Goal: Task Accomplishment & Management: Complete application form

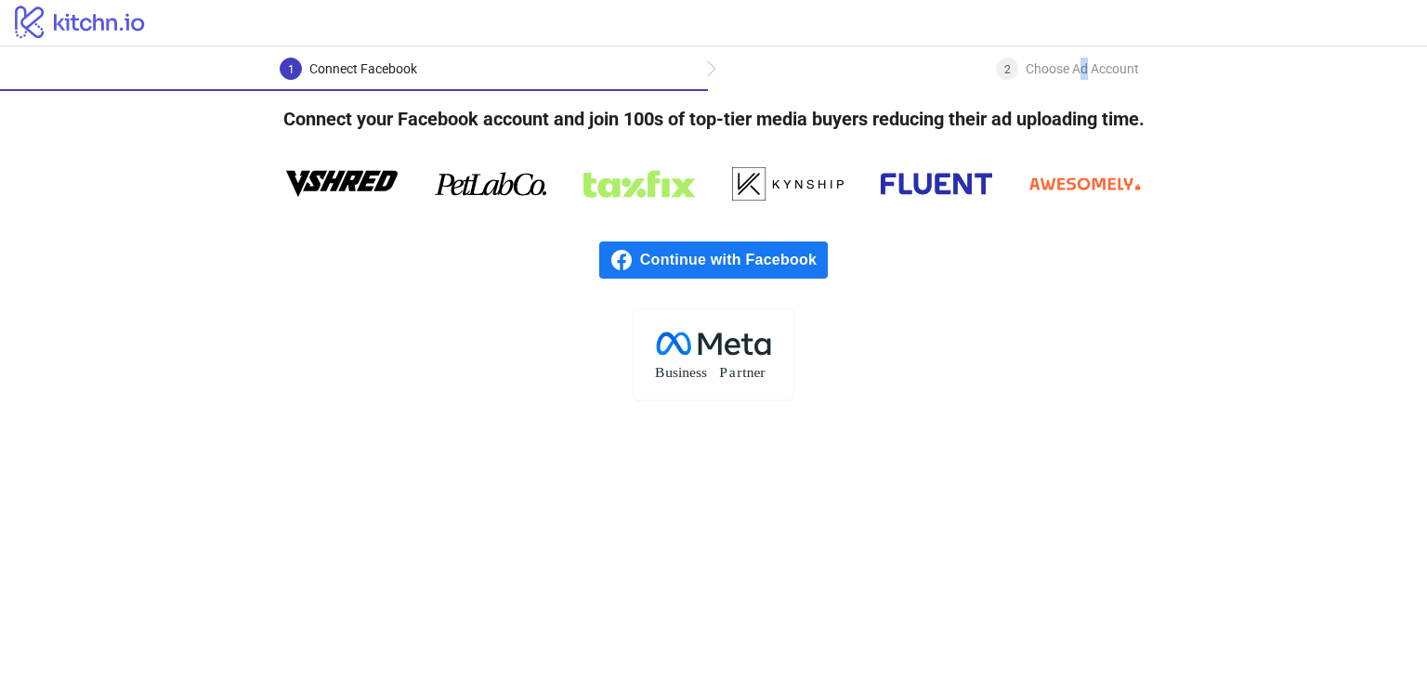
click at [1085, 72] on div "Choose Ad Account" at bounding box center [1082, 69] width 113 height 22
click at [793, 177] on icon at bounding box center [787, 184] width 111 height 56
click at [707, 68] on div "1 Connect Facebook 2 Choose Ad Account" at bounding box center [713, 68] width 1427 height 45
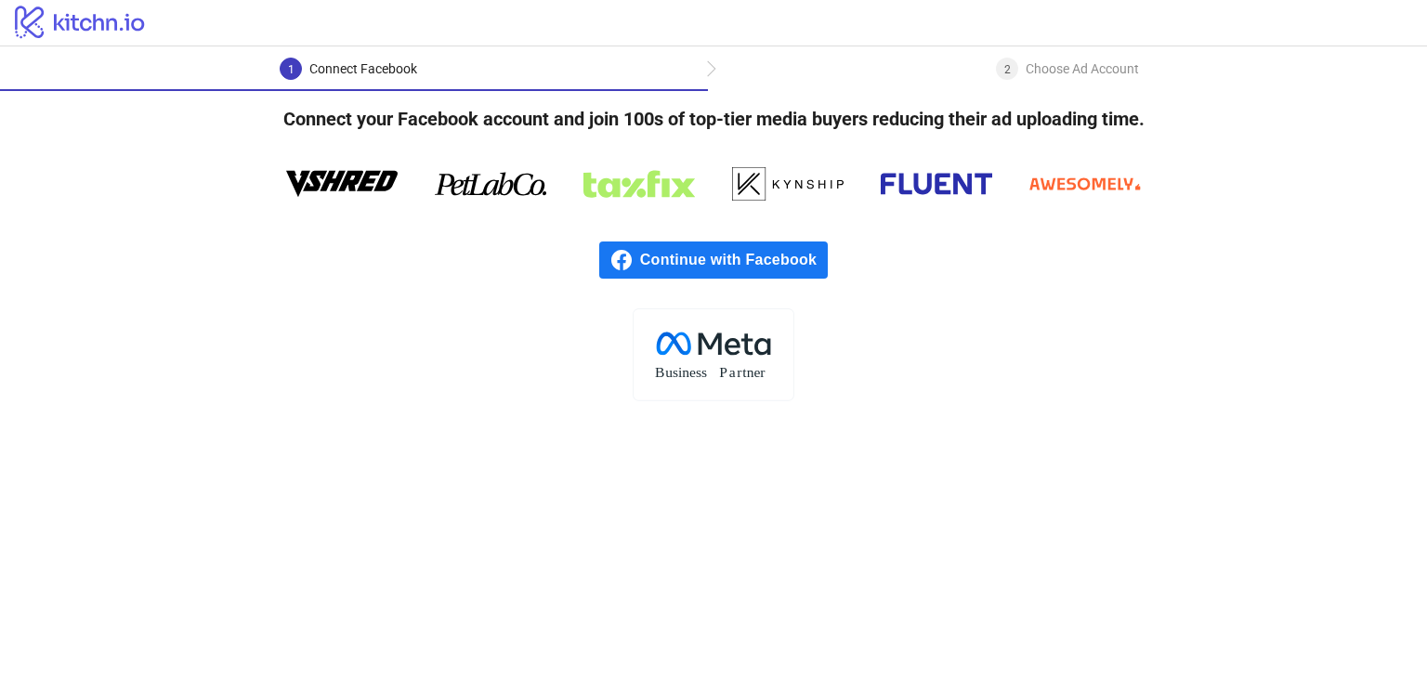
click at [712, 67] on div "2 Choose Ad Account" at bounding box center [1067, 74] width 719 height 33
drag, startPoint x: 661, startPoint y: 165, endPoint x: 661, endPoint y: 177, distance: 11.1
click at [661, 168] on icon at bounding box center [638, 184] width 111 height 56
drag, startPoint x: 650, startPoint y: 193, endPoint x: 661, endPoint y: 241, distance: 48.5
click at [650, 195] on icon at bounding box center [638, 183] width 111 height 27
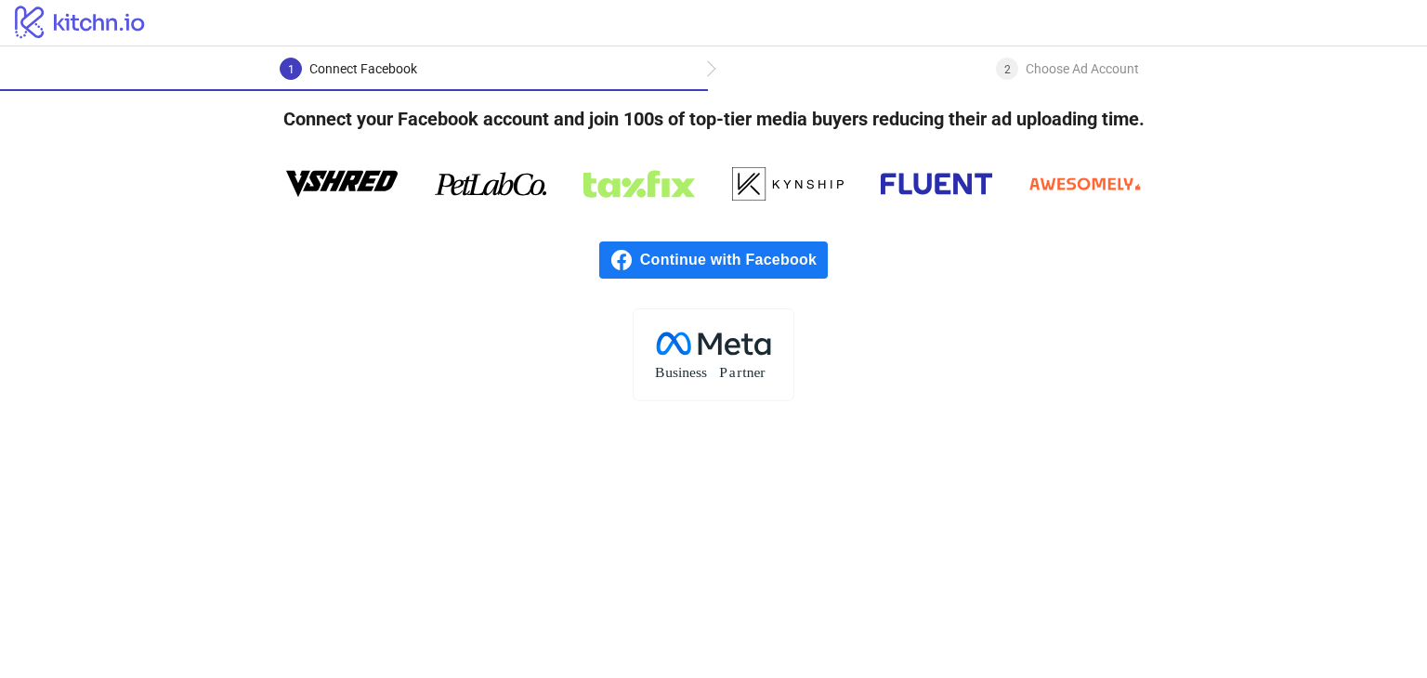
click at [707, 369] on tspan "usiness" at bounding box center [686, 372] width 42 height 16
click at [735, 371] on tspan "a" at bounding box center [732, 372] width 7 height 16
click at [82, 16] on icon "logo/logo" at bounding box center [80, 21] width 161 height 37
click at [83, 19] on icon "logo/logo" at bounding box center [80, 21] width 161 height 37
click at [1103, 178] on icon at bounding box center [1081, 183] width 104 height 12
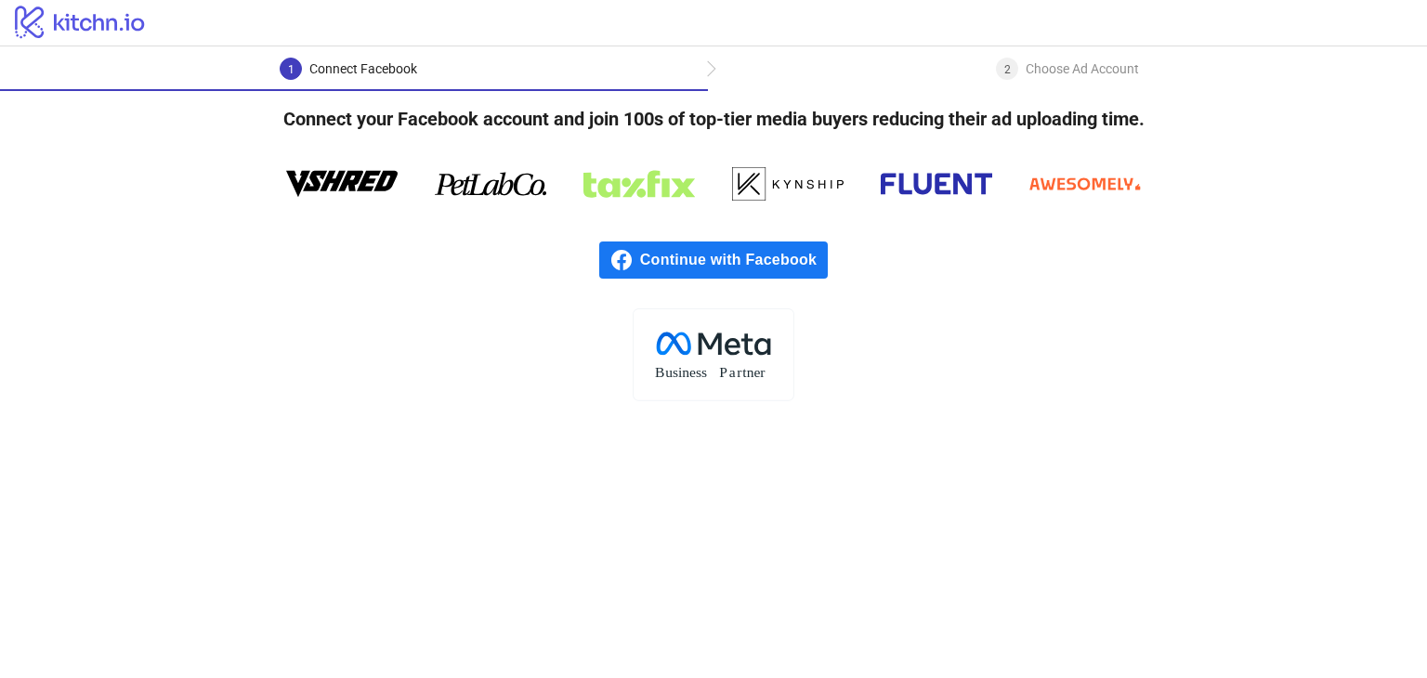
click at [1106, 88] on div "2 Choose Ad Account" at bounding box center [1067, 74] width 143 height 33
click at [755, 252] on span "Continue with Facebook" at bounding box center [734, 260] width 188 height 37
click at [755, 382] on icon ".cls-1{fill:none;}.cls-2{fill:#fff;}.cls-3{fill:#f1f4f7;}.cls-4,.cls-8{fill:#1c…" at bounding box center [714, 354] width 162 height 93
click at [755, 382] on rect at bounding box center [713, 354] width 161 height 92
click at [729, 375] on tspan "a" at bounding box center [732, 372] width 7 height 16
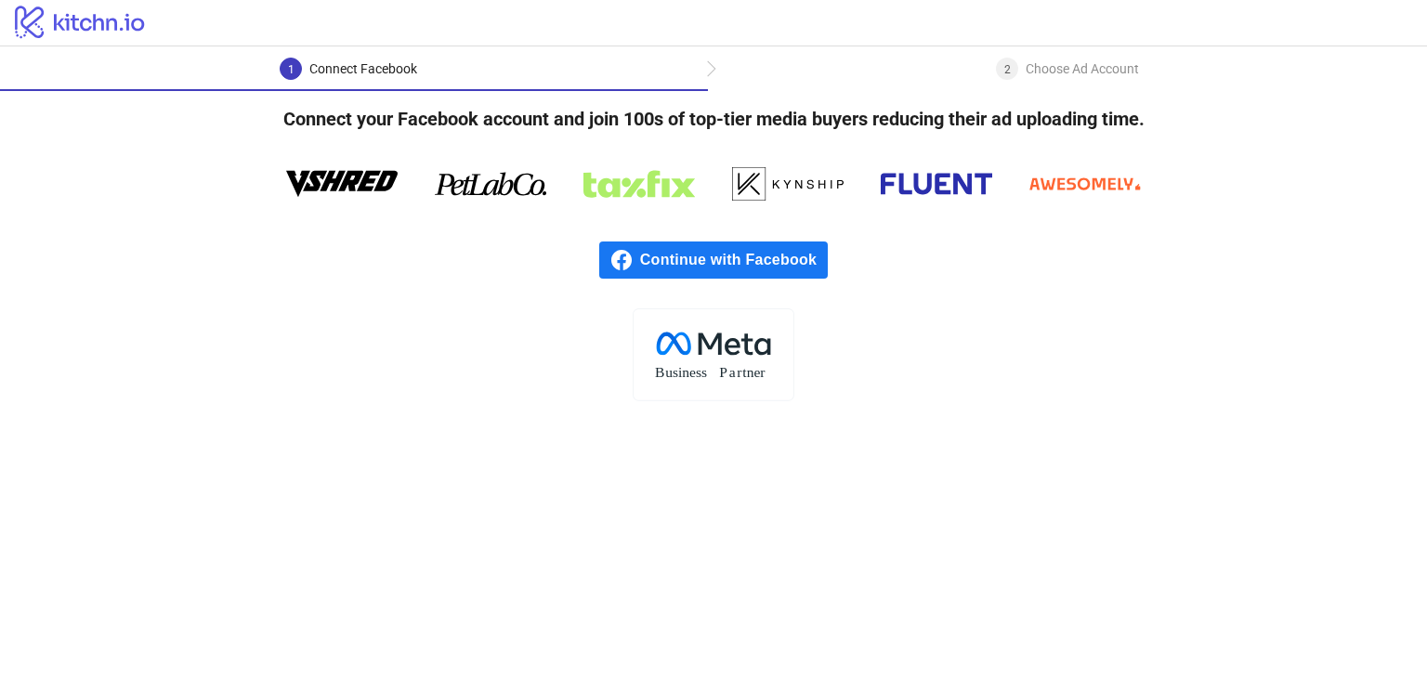
click at [1070, 58] on div "Choose Ad Account" at bounding box center [1082, 69] width 113 height 22
